Goal: Task Accomplishment & Management: Manage account settings

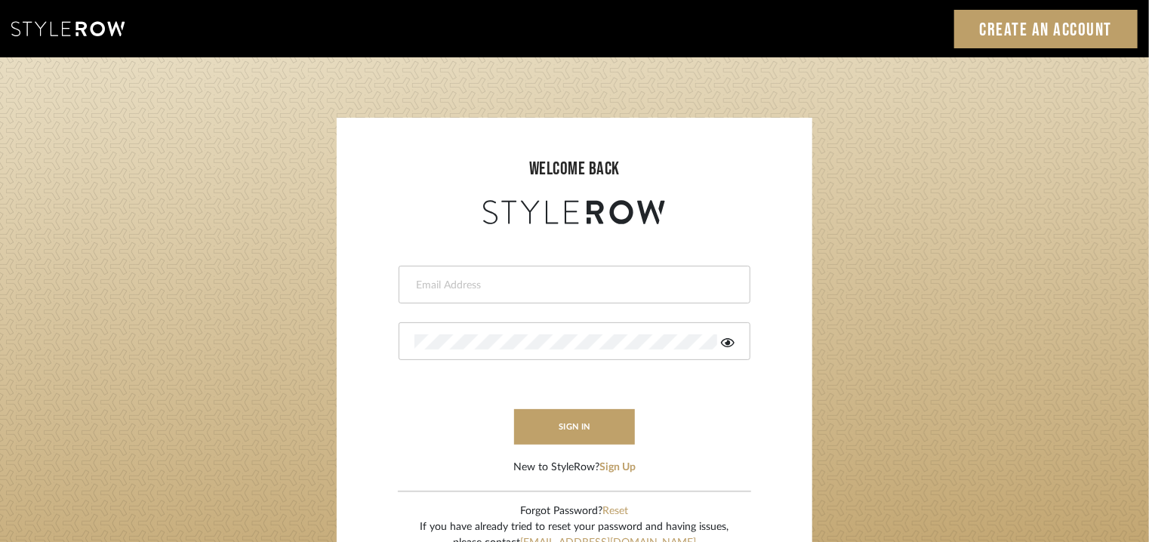
click at [631, 279] on input "email" at bounding box center [573, 285] width 316 height 15
type input "tehseen@mancini-design.com"
click at [445, 324] on div at bounding box center [575, 341] width 352 height 38
